Goal: Task Accomplishment & Management: Manage account settings

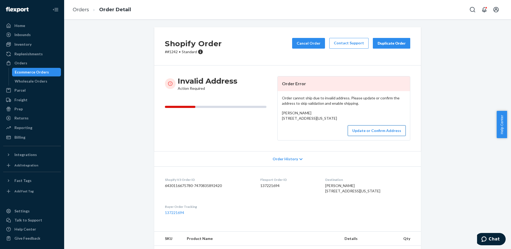
click at [378, 136] on button "Update or Confirm Address" at bounding box center [377, 130] width 58 height 11
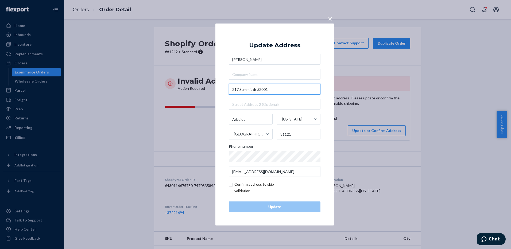
drag, startPoint x: 267, startPoint y: 88, endPoint x: 263, endPoint y: 89, distance: 3.5
click at [263, 89] on input "217 Summit dr #2001" at bounding box center [275, 89] width 92 height 11
drag, startPoint x: 273, startPoint y: 91, endPoint x: 261, endPoint y: 90, distance: 12.3
click at [260, 90] on input "217 Summit dr #2001" at bounding box center [275, 89] width 92 height 11
click at [261, 90] on input "217 Summit dr #2001" at bounding box center [275, 89] width 92 height 11
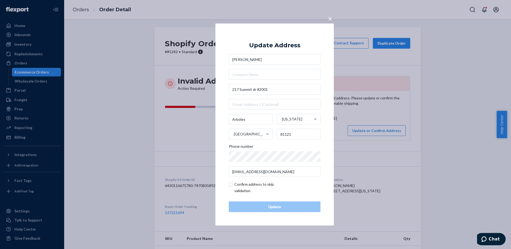
click at [348, 102] on div "× Update Address [PERSON_NAME] [STREET_ADDRESS][US_STATE] Phone number [EMAIL_A…" at bounding box center [255, 124] width 511 height 249
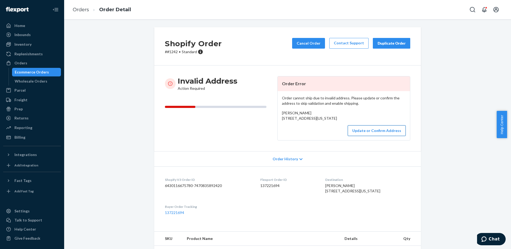
click at [367, 136] on button "Update or Confirm Address" at bounding box center [377, 130] width 58 height 11
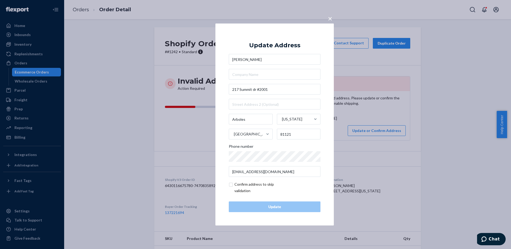
click at [330, 18] on span "×" at bounding box center [330, 18] width 4 height 9
